Goal: Transaction & Acquisition: Purchase product/service

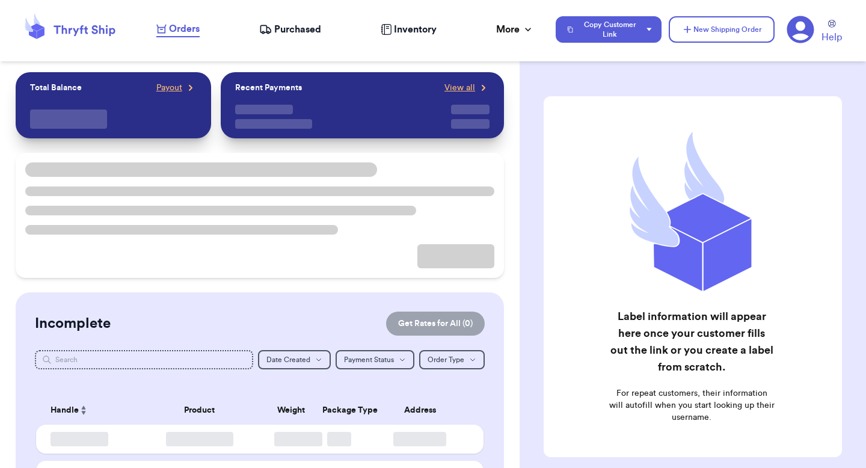
checkbox input "true"
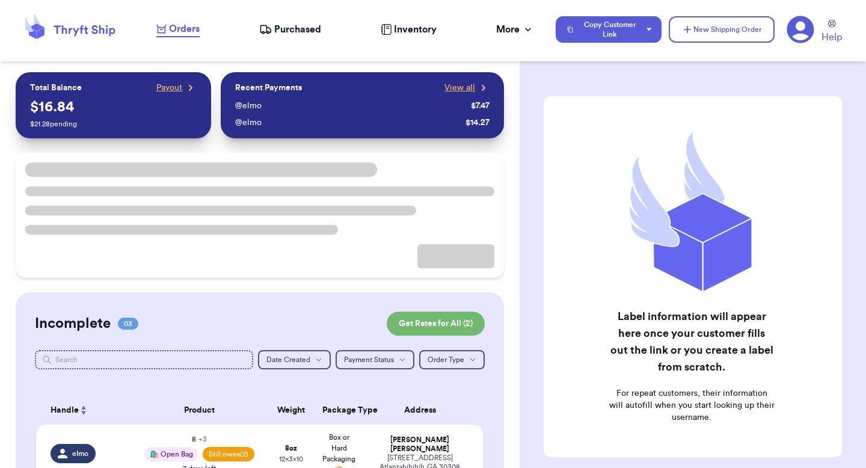
click at [804, 31] on icon at bounding box center [800, 29] width 27 height 27
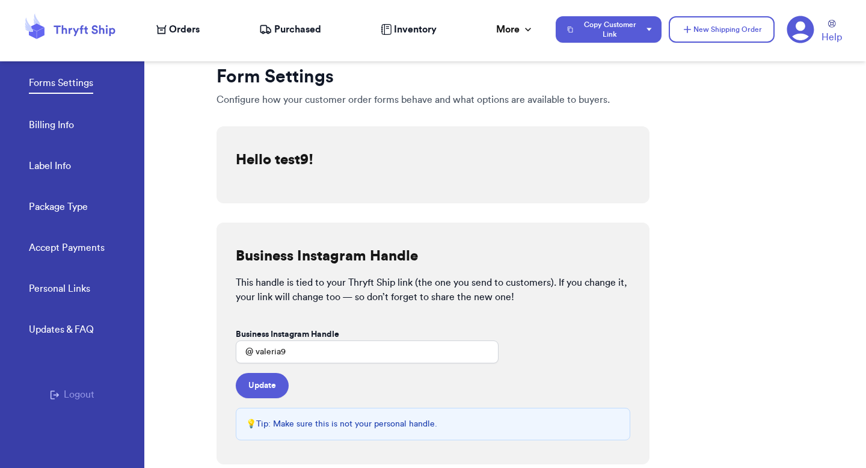
click at [64, 131] on link "Billing Info" at bounding box center [51, 126] width 45 height 17
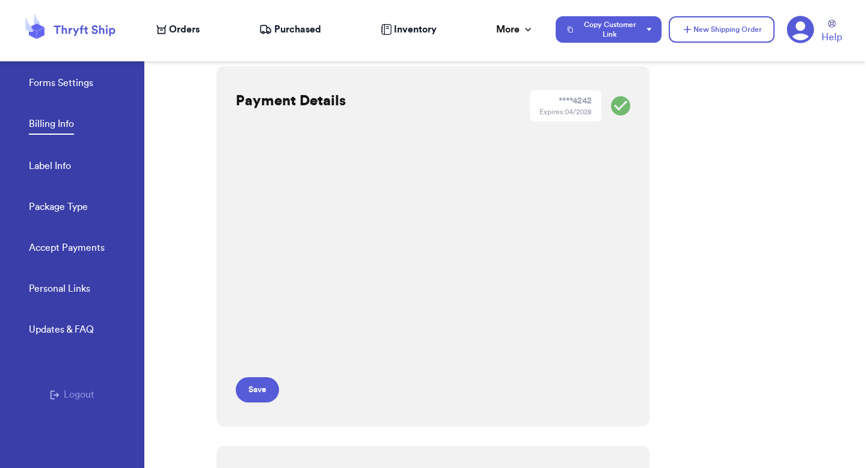
click at [185, 29] on span "Orders" at bounding box center [184, 29] width 31 height 14
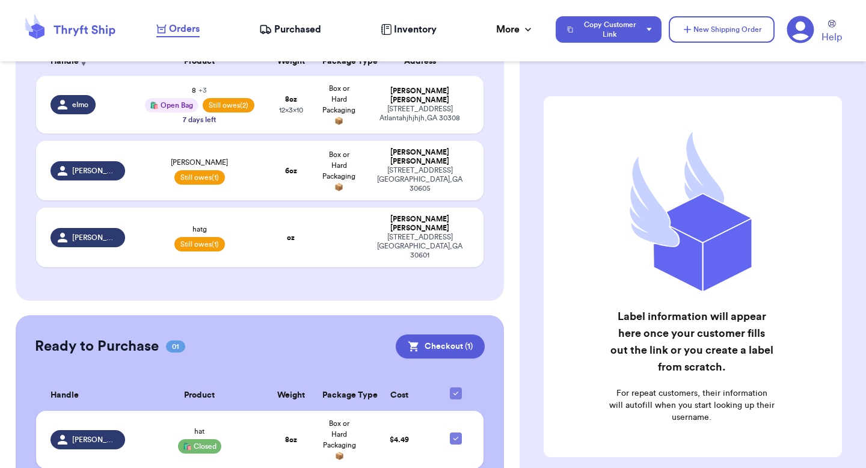
scroll to position [377, 0]
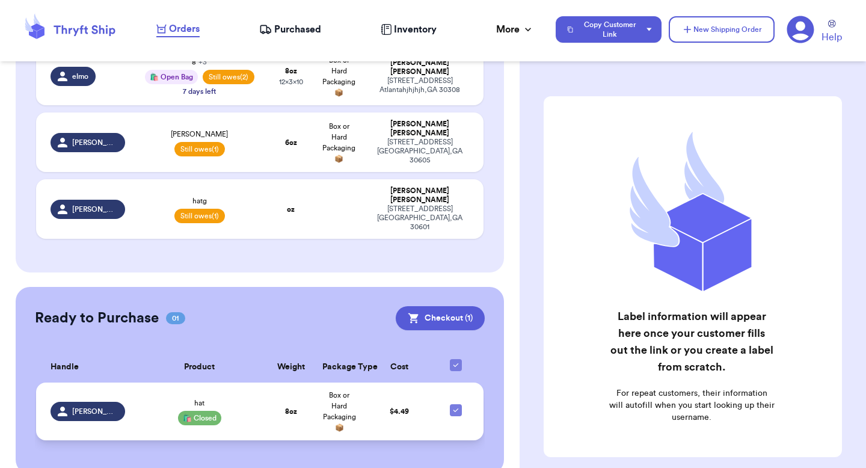
click at [404, 397] on td "$ 4.49" at bounding box center [399, 412] width 72 height 58
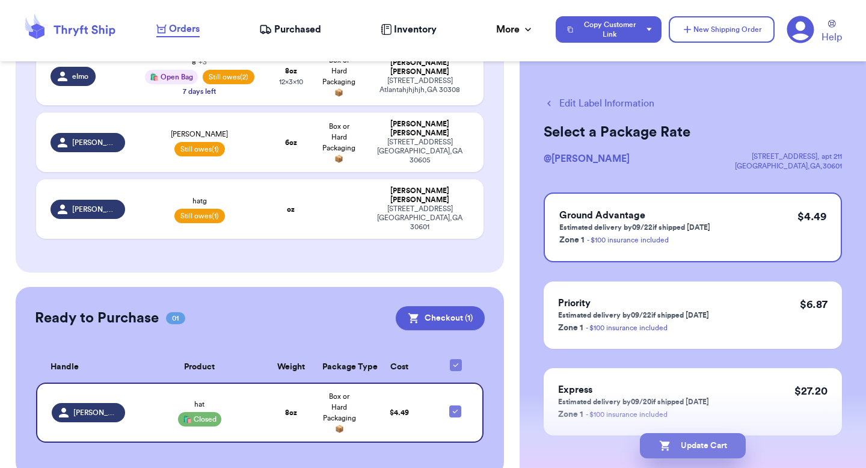
click at [671, 442] on button "Update Cart" at bounding box center [693, 445] width 106 height 25
select select "paid"
select select "unpaid"
select select "paid"
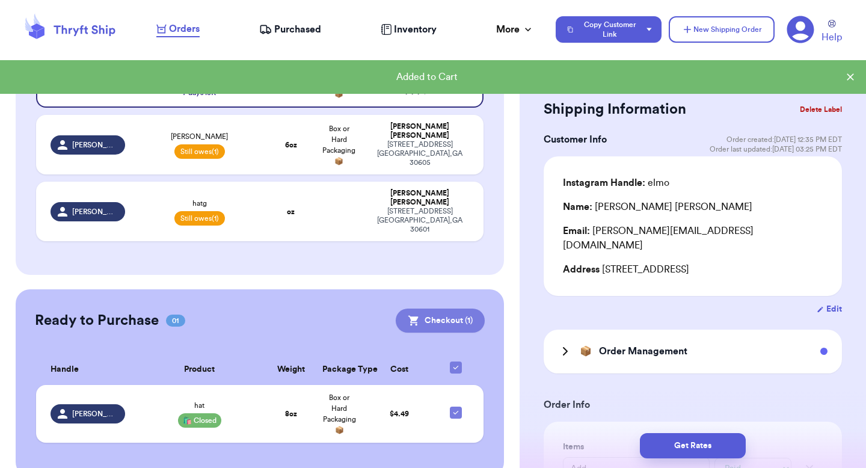
scroll to position [238, 0]
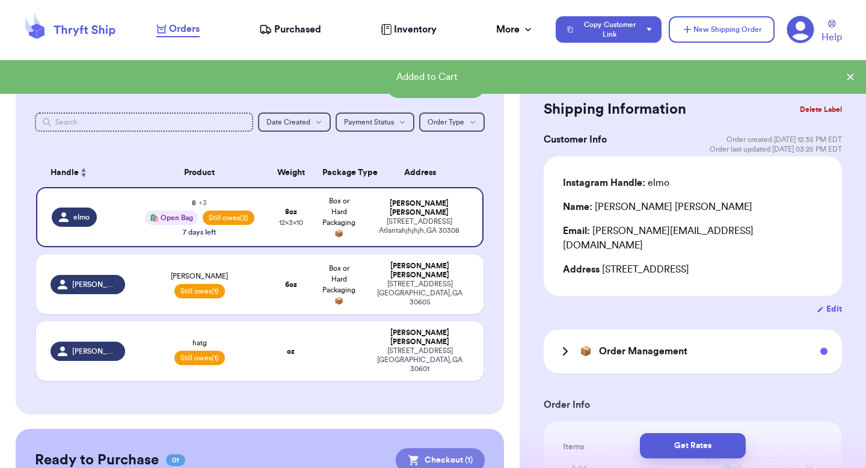
click at [444, 448] on button "Checkout ( 1 )" at bounding box center [440, 460] width 89 height 24
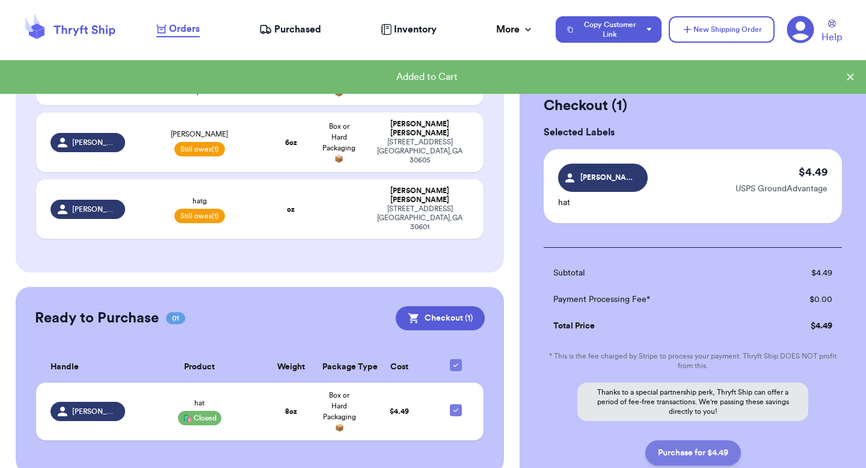
click at [683, 446] on button "Purchase for $4.49" at bounding box center [693, 452] width 96 height 25
checkbox input "false"
checkbox input "true"
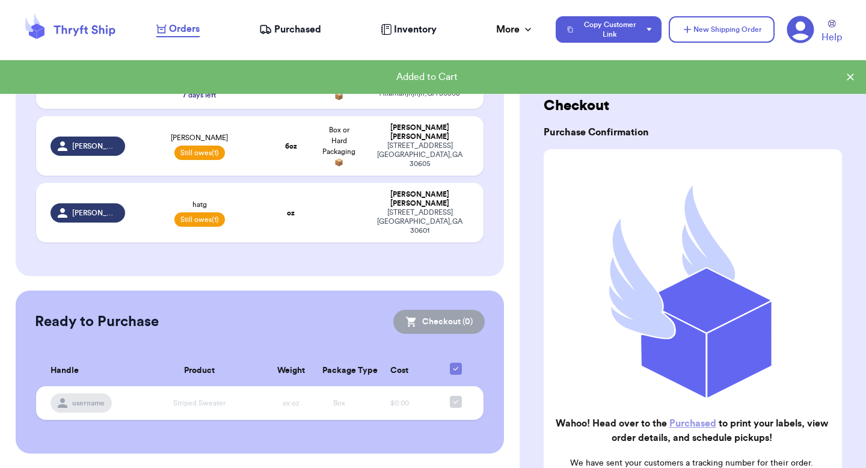
scroll to position [214, 0]
